Goal: Information Seeking & Learning: Stay updated

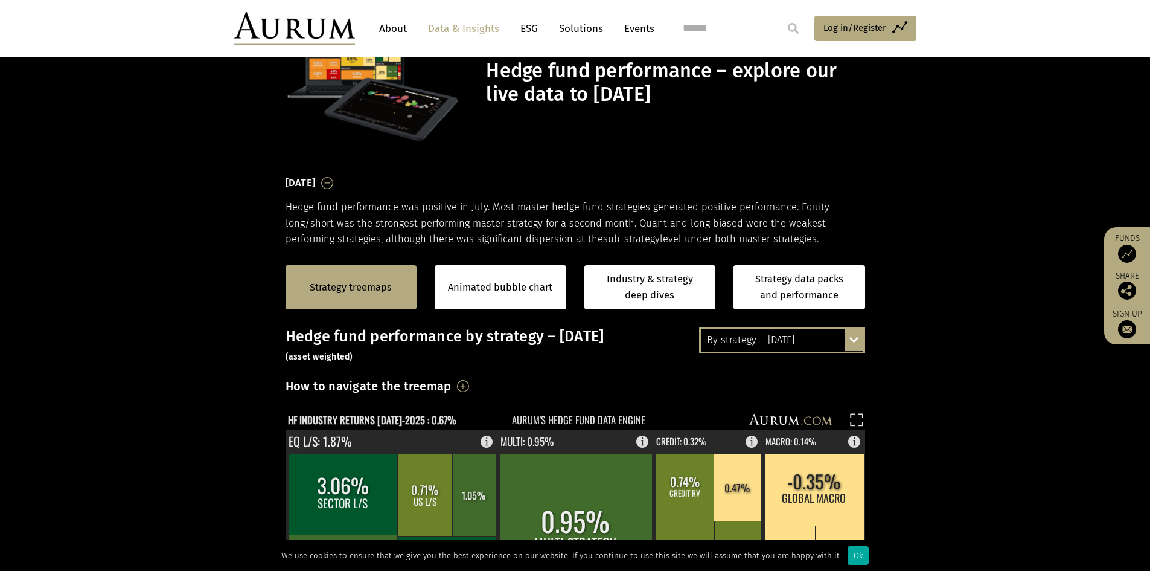
scroll to position [181, 0]
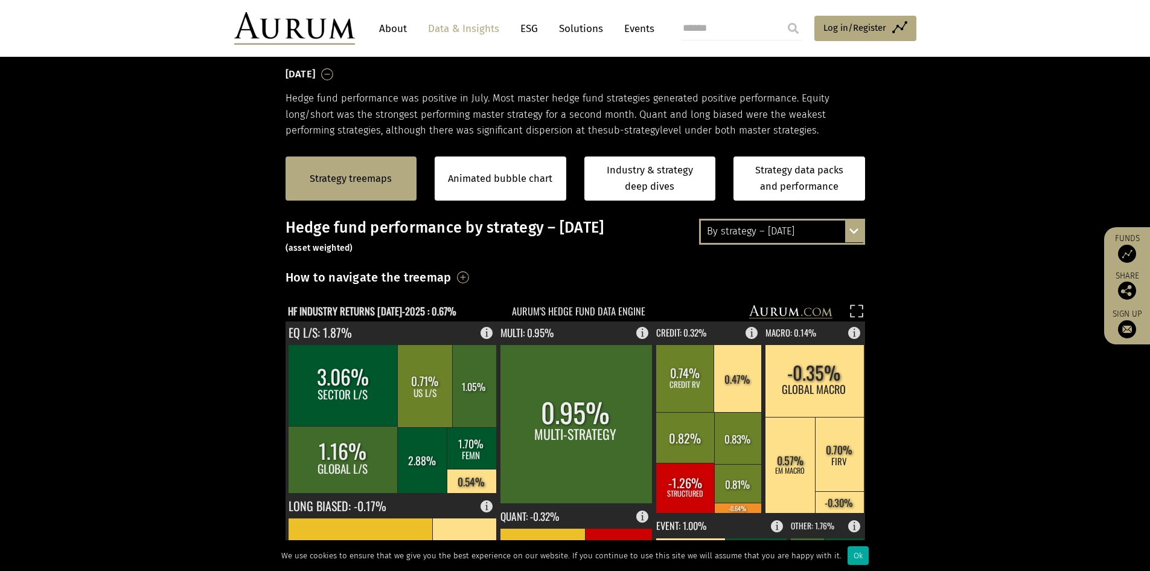
click at [805, 236] on div "By strategy – [DATE]" at bounding box center [782, 231] width 162 height 22
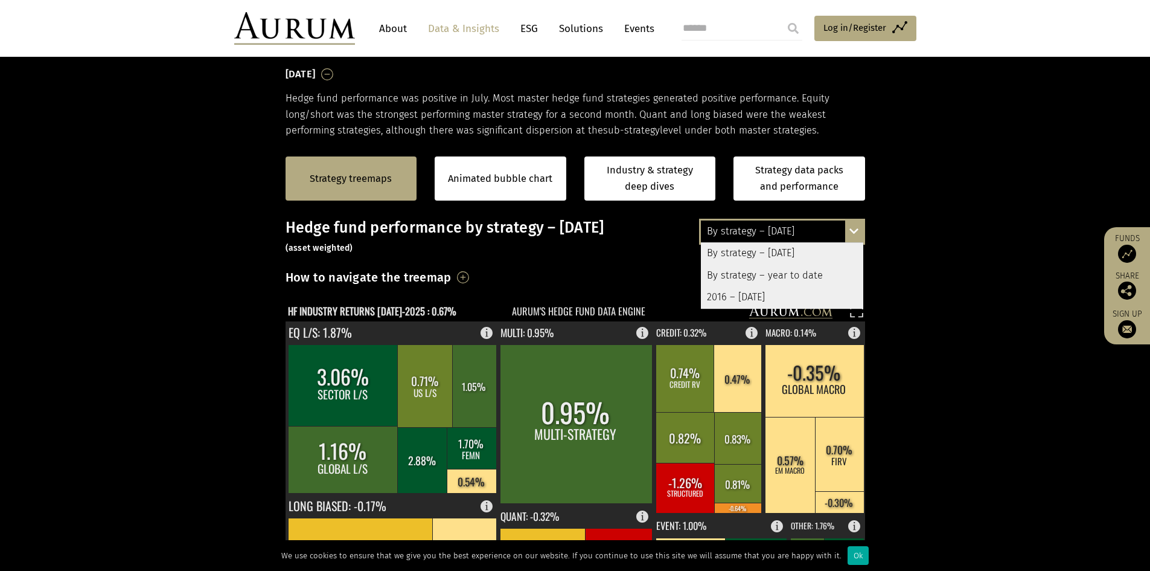
click at [763, 296] on div "2016 – [DATE]" at bounding box center [782, 297] width 162 height 22
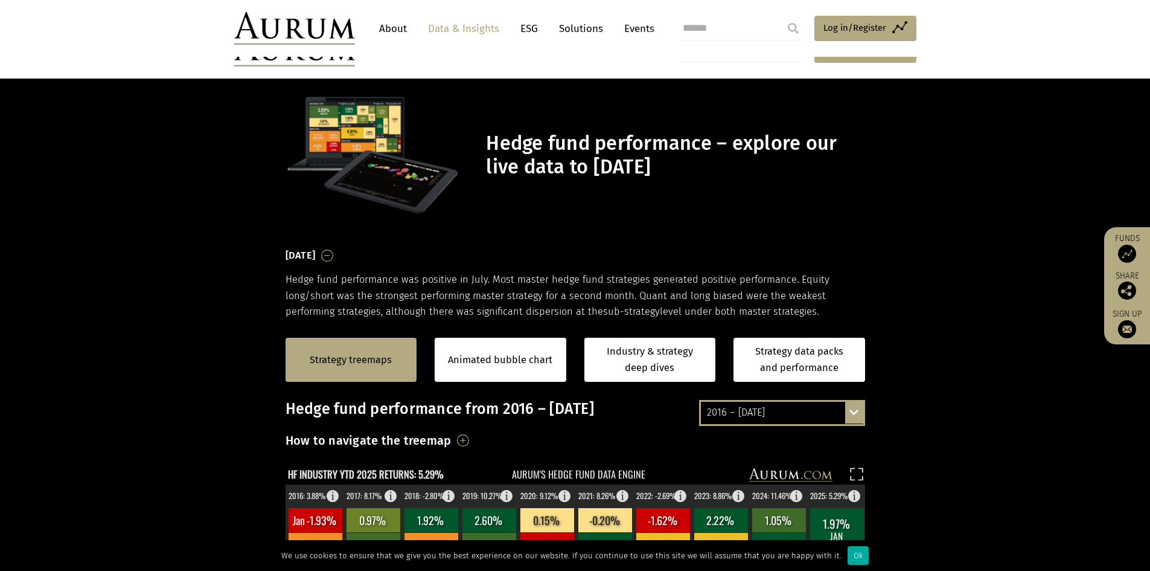
scroll to position [181, 0]
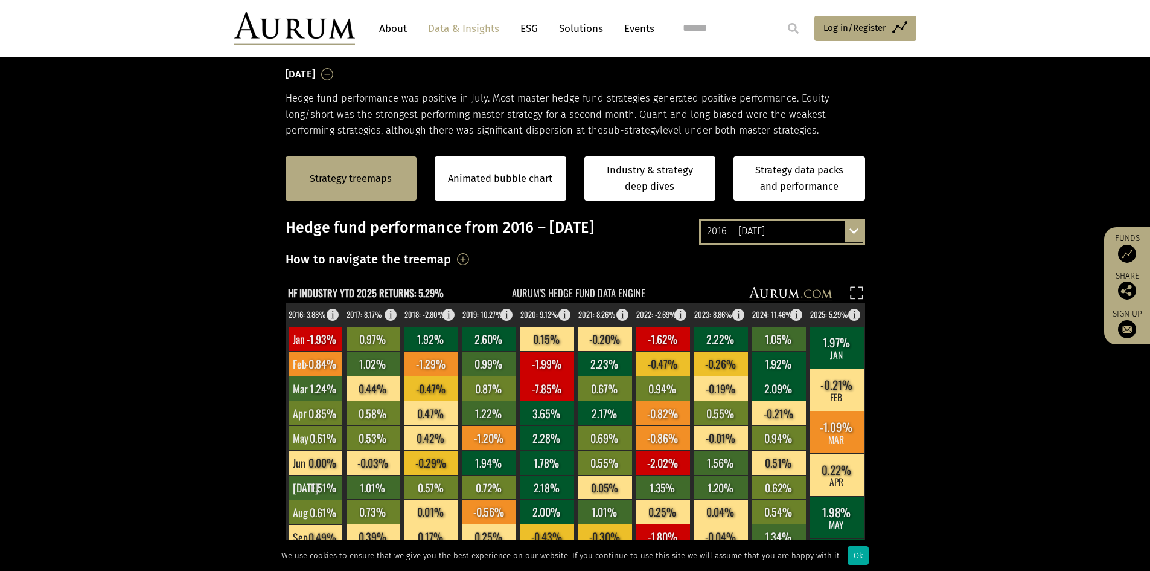
click at [831, 236] on div "2016 – [DATE]" at bounding box center [782, 231] width 162 height 22
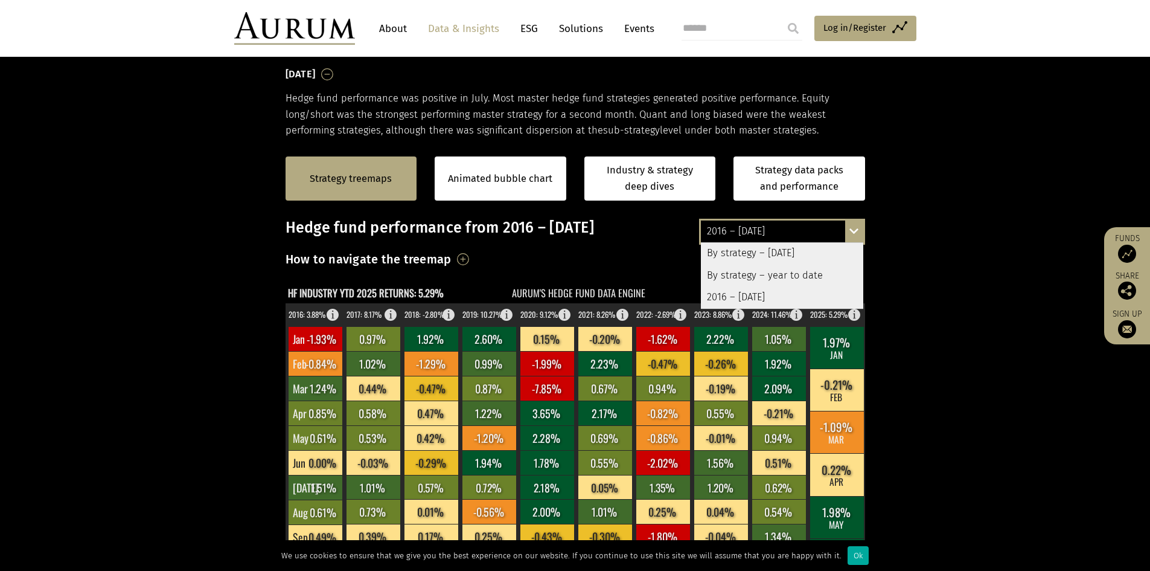
click at [807, 256] on div "By strategy – [DATE]" at bounding box center [782, 254] width 162 height 22
